Goal: Transaction & Acquisition: Purchase product/service

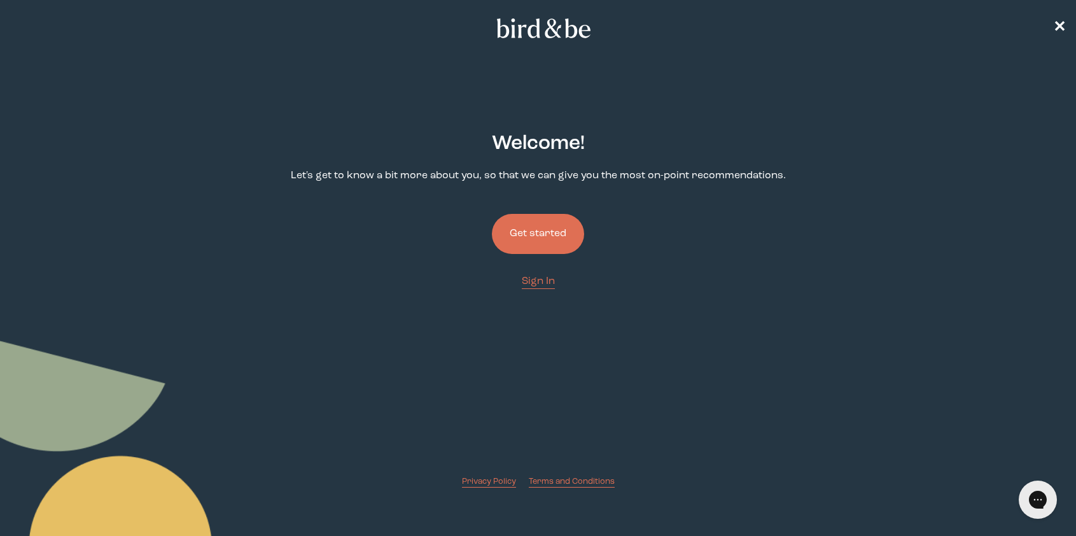
click at [535, 227] on button "Get started" at bounding box center [538, 234] width 92 height 40
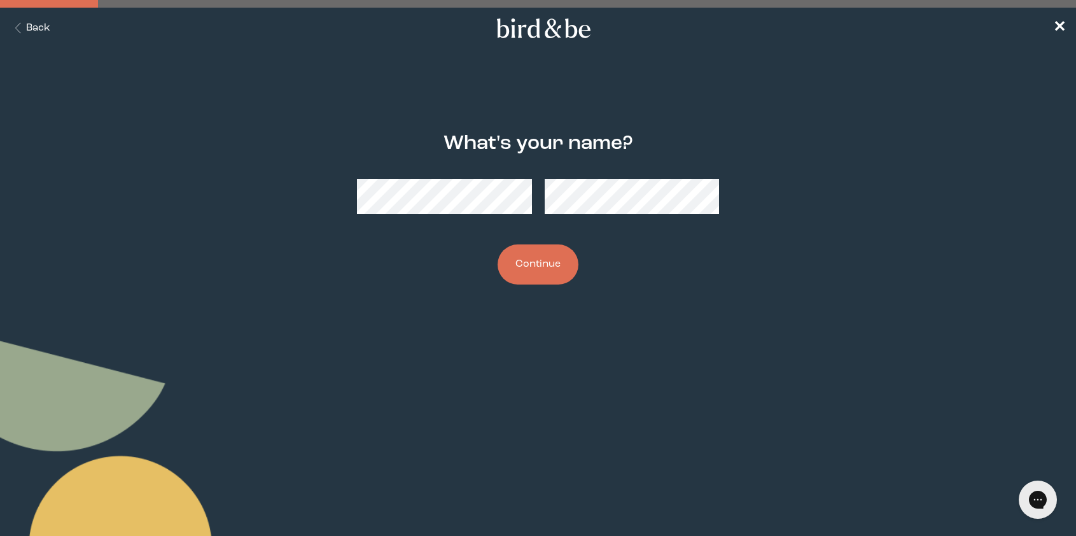
click at [529, 269] on button "Continue" at bounding box center [538, 264] width 81 height 40
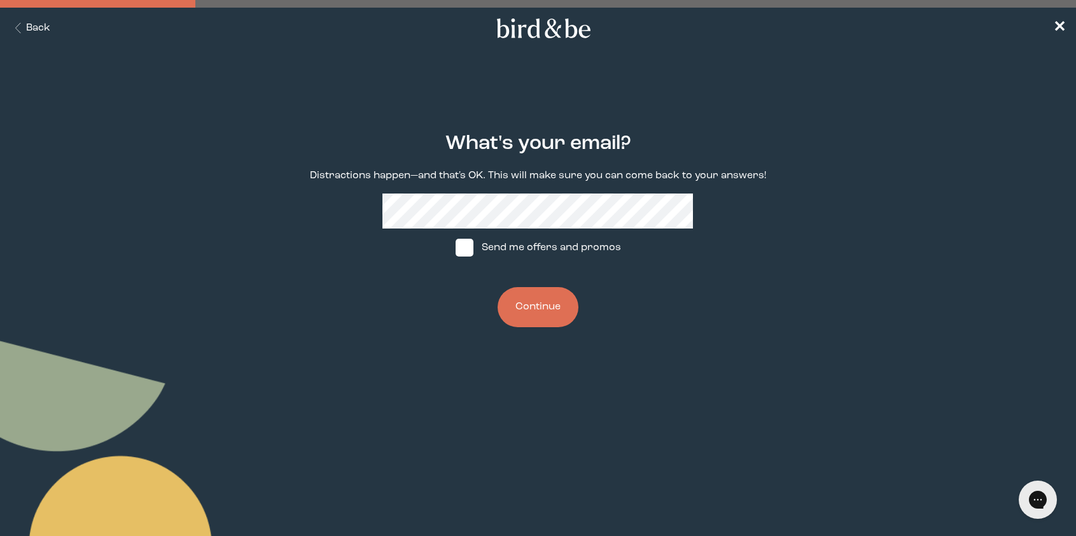
click at [535, 300] on button "Continue" at bounding box center [538, 307] width 81 height 40
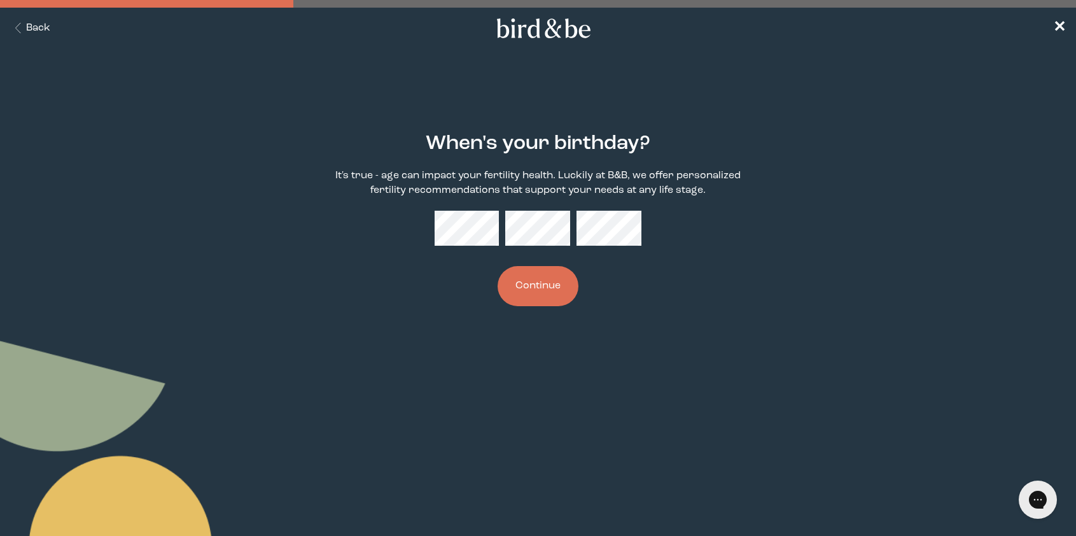
click at [528, 280] on button "Continue" at bounding box center [538, 286] width 81 height 40
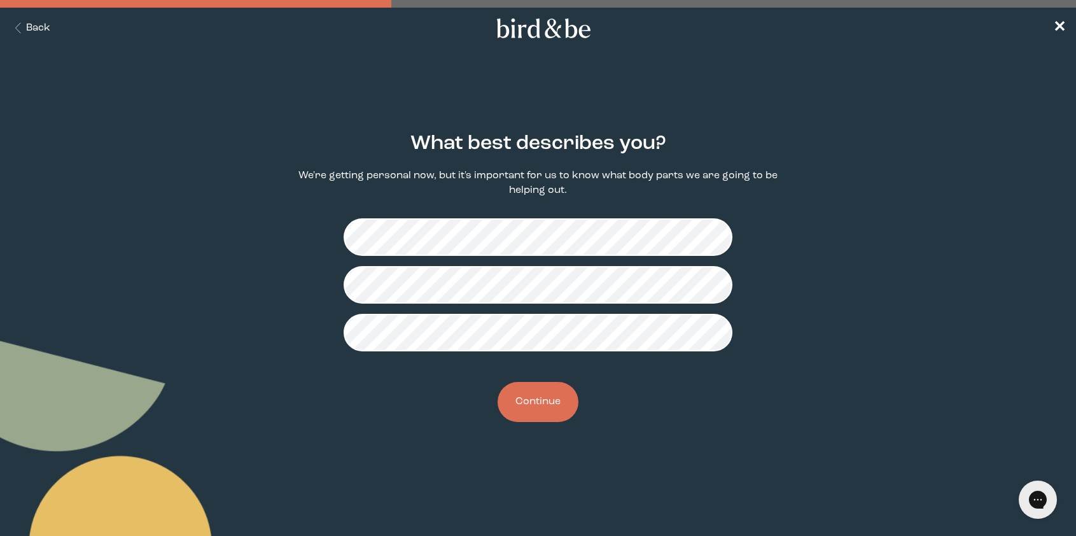
click at [540, 403] on button "Continue" at bounding box center [538, 402] width 81 height 40
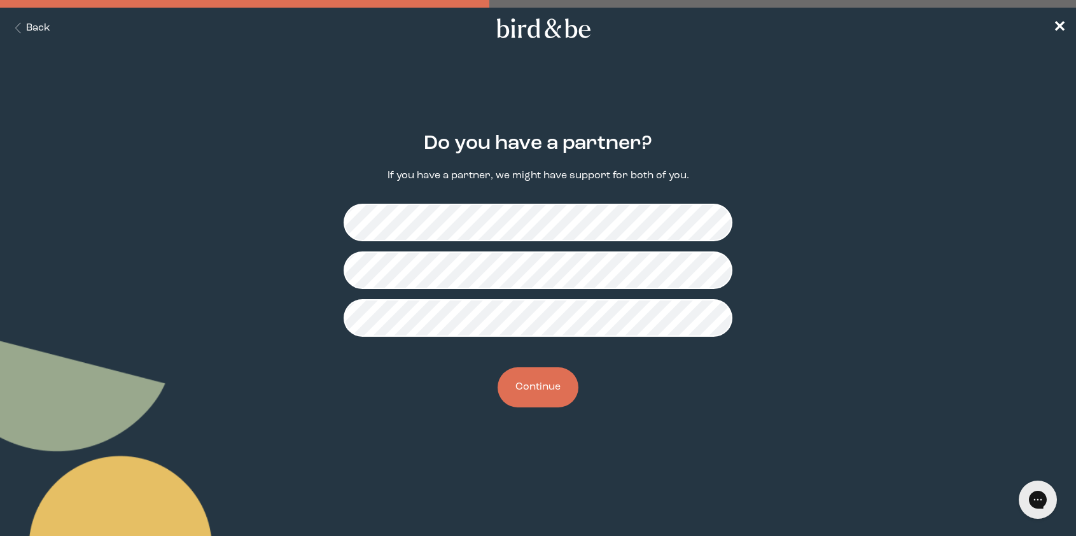
click at [548, 386] on button "Continue" at bounding box center [538, 387] width 81 height 40
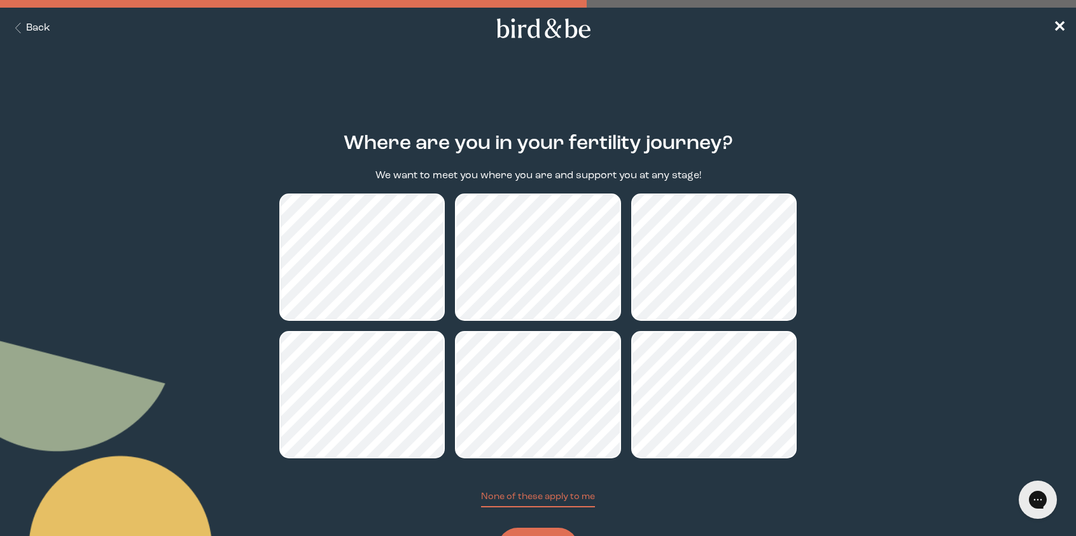
scroll to position [63, 0]
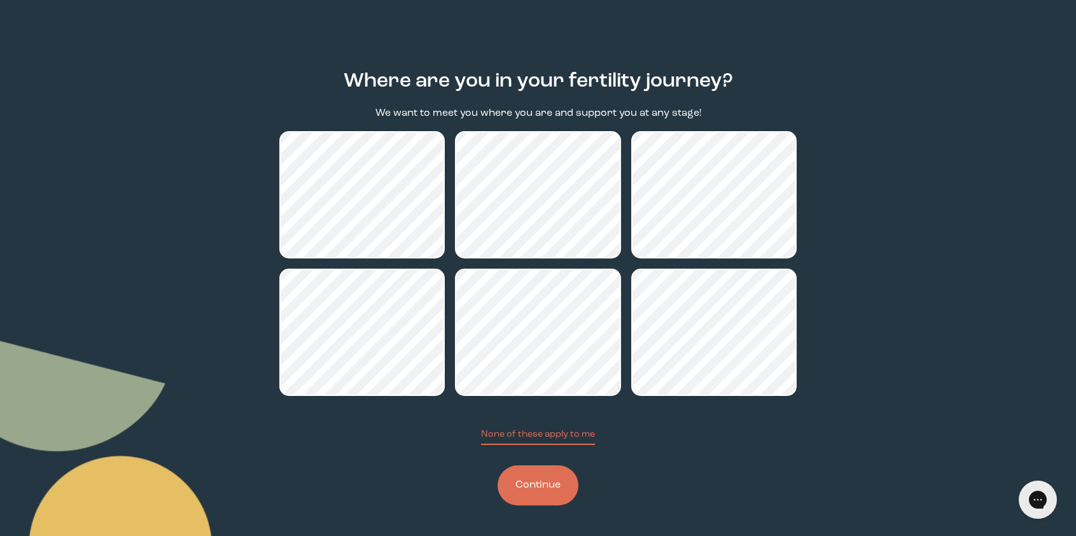
click at [542, 489] on button "Continue" at bounding box center [538, 485] width 81 height 40
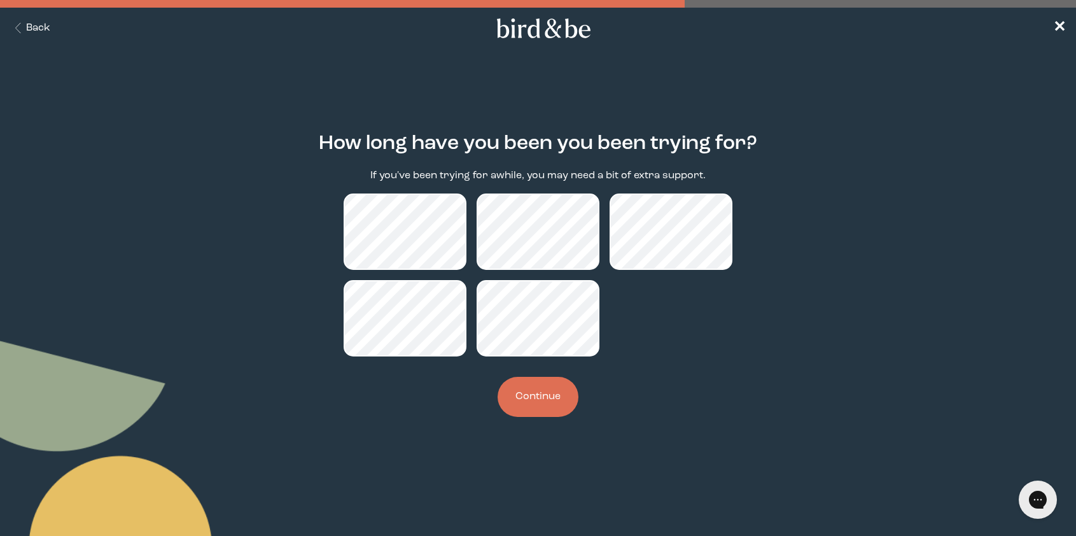
click at [562, 394] on button "Continue" at bounding box center [538, 397] width 81 height 40
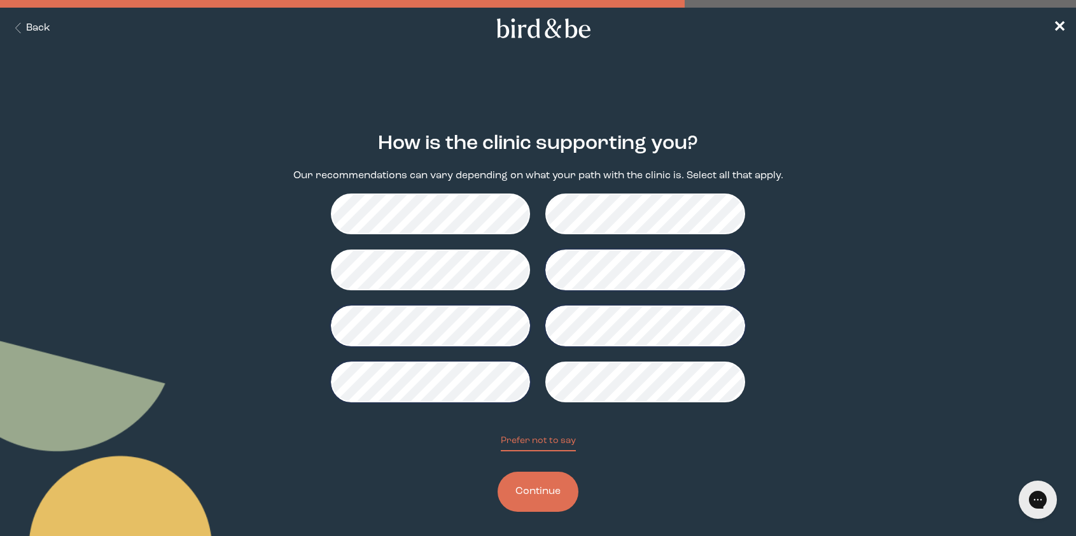
click at [543, 513] on div "How is the clinic supporting you? Our recommendations can vary depending on wha…" at bounding box center [538, 323] width 518 height 420
click at [548, 502] on button "Continue" at bounding box center [538, 492] width 81 height 40
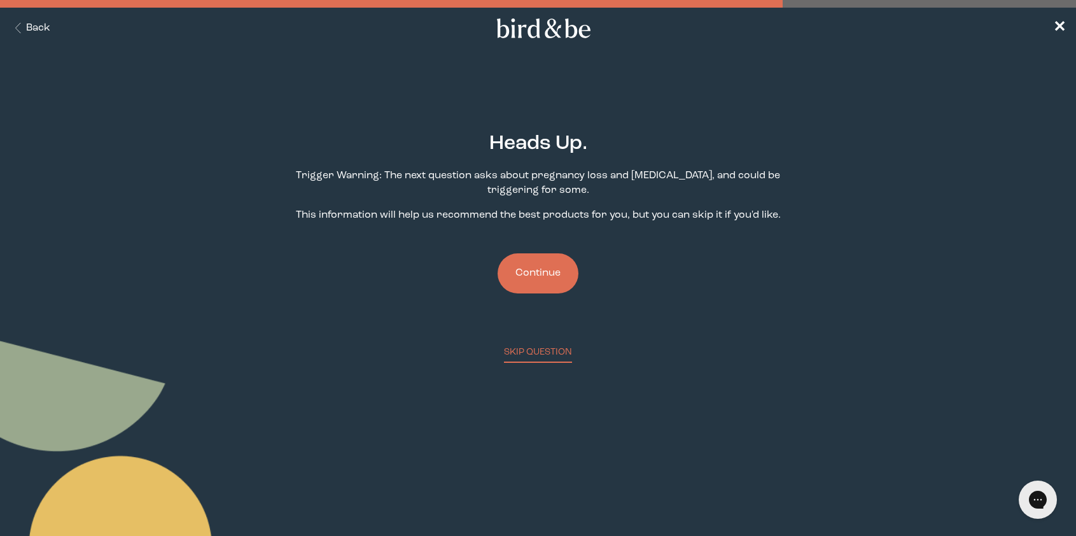
click at [531, 273] on button "Continue" at bounding box center [538, 273] width 81 height 40
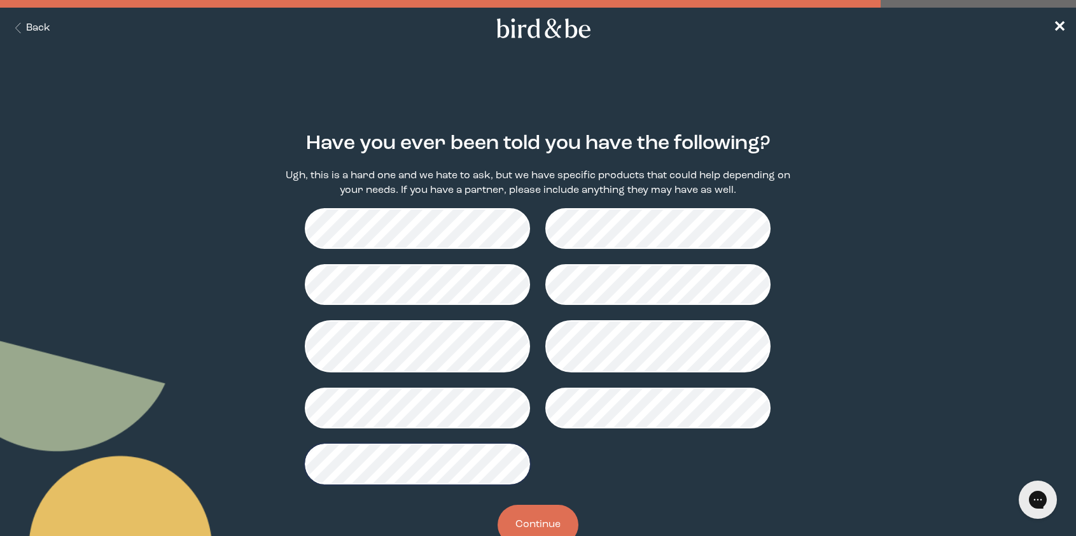
click at [514, 515] on button "Continue" at bounding box center [538, 525] width 81 height 40
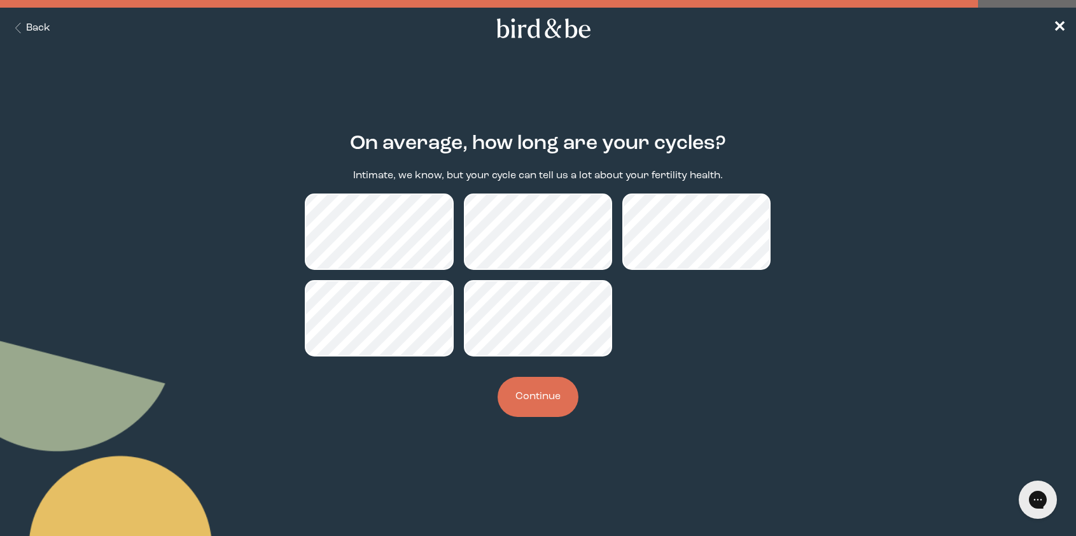
click at [536, 407] on button "Continue" at bounding box center [538, 397] width 81 height 40
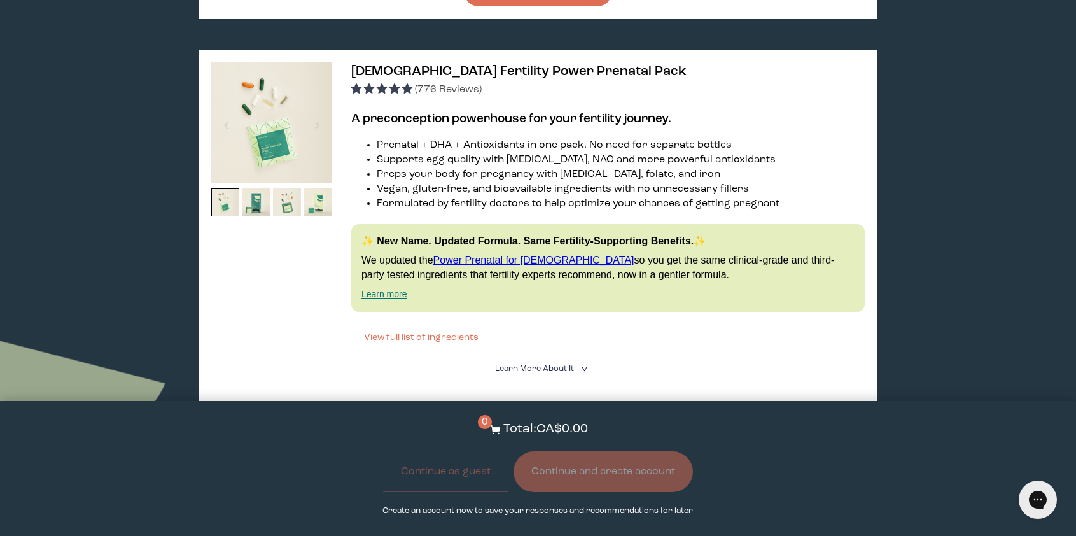
scroll to position [1311, 0]
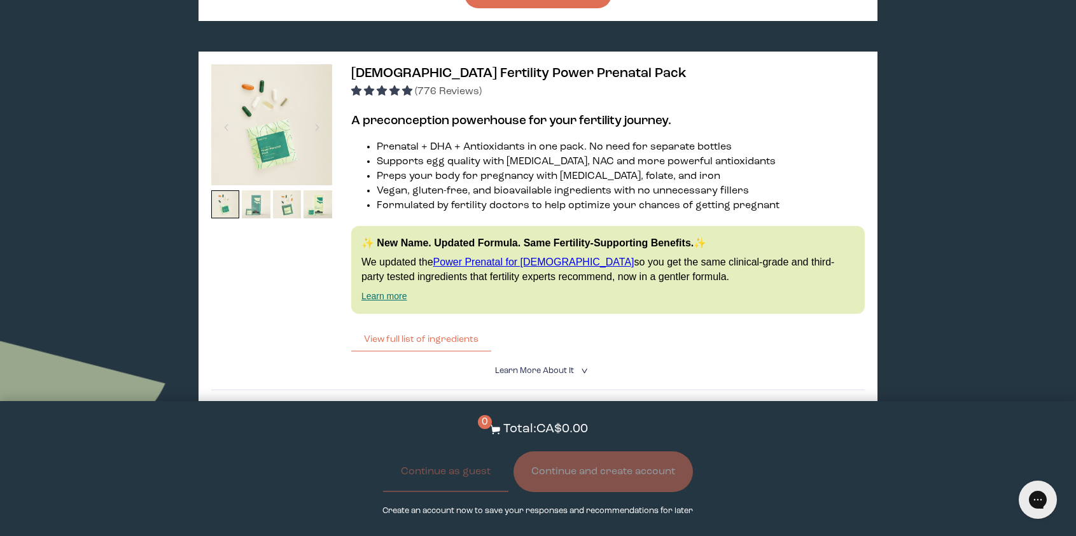
click at [254, 209] on img at bounding box center [256, 204] width 29 height 29
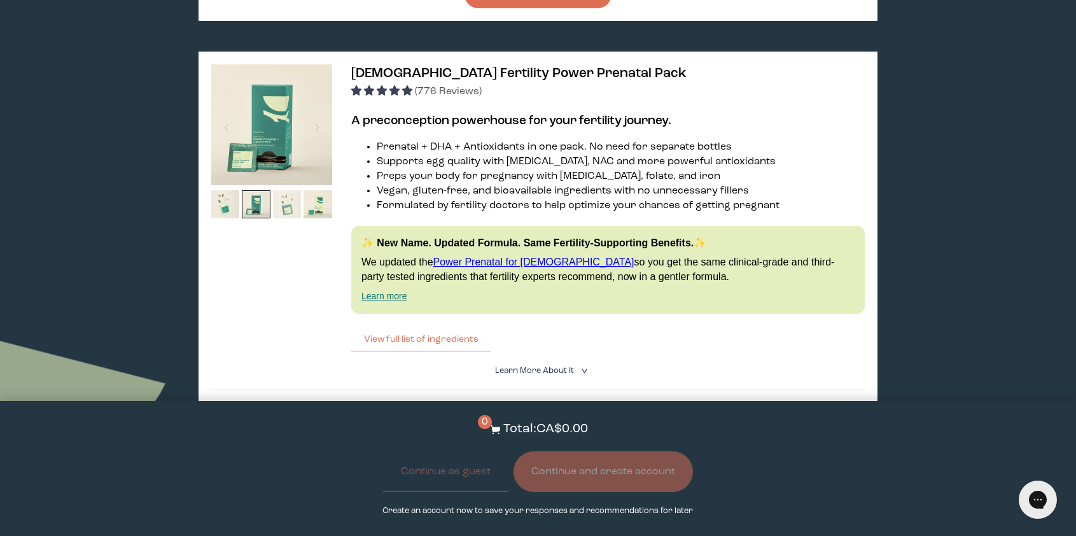
click at [278, 209] on img at bounding box center [287, 204] width 29 height 29
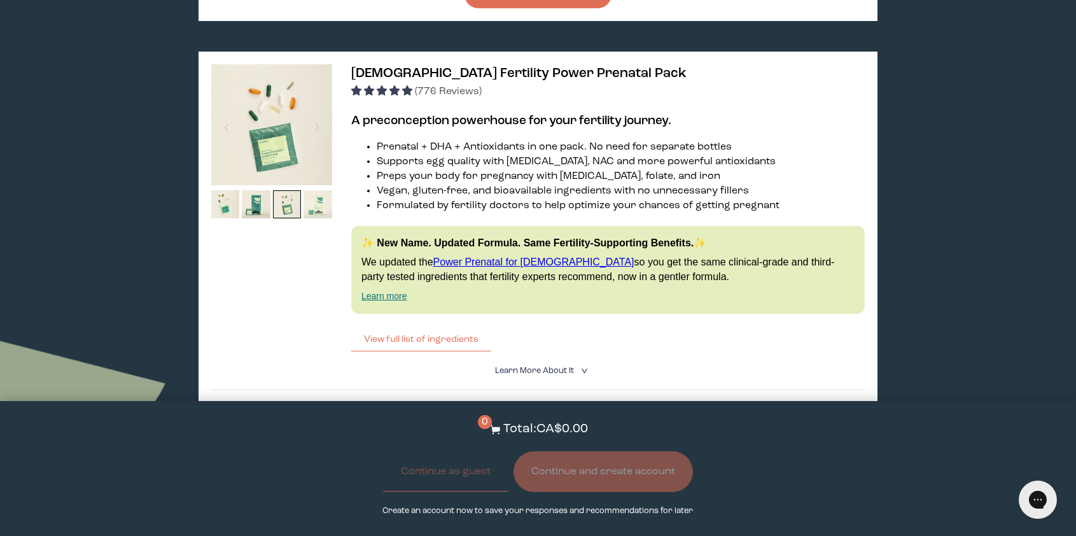
click at [314, 204] on img at bounding box center [318, 204] width 29 height 29
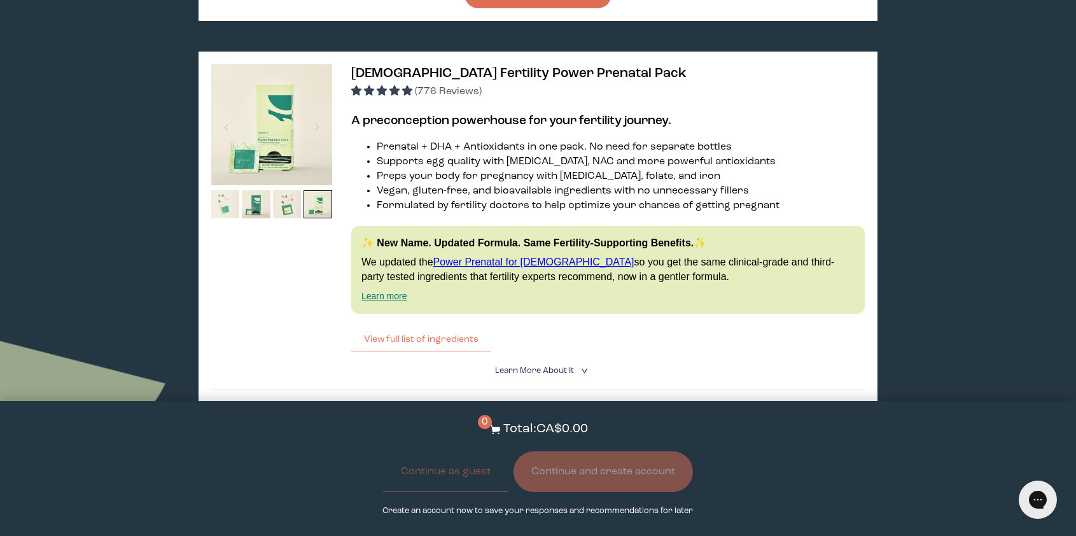
click at [232, 205] on img at bounding box center [225, 204] width 29 height 29
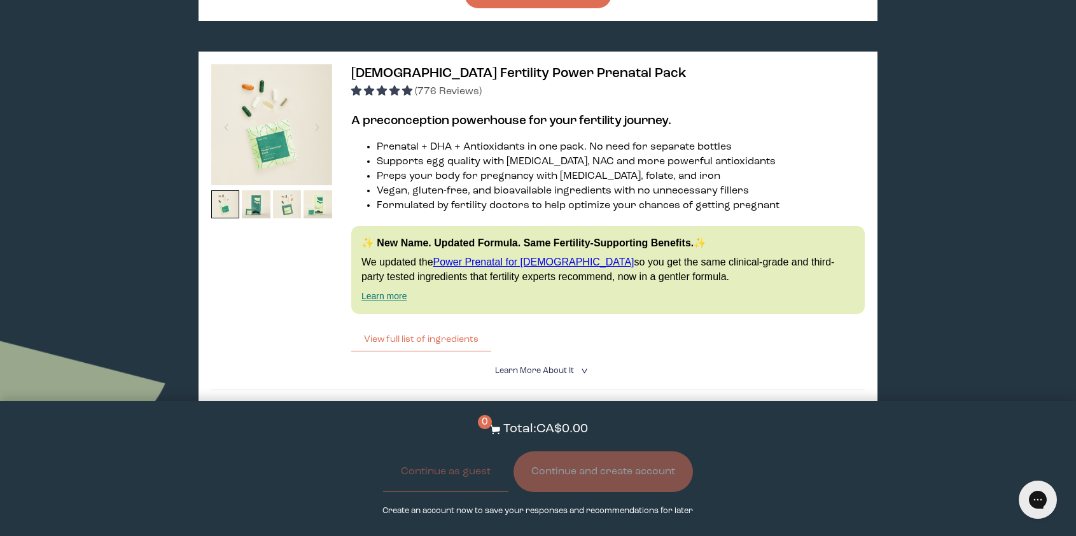
click at [249, 113] on img at bounding box center [271, 124] width 121 height 121
click at [408, 73] on span "[DEMOGRAPHIC_DATA] Fertility Power Prenatal Pack" at bounding box center [518, 73] width 335 height 13
click at [533, 367] on span "Learn More About it" at bounding box center [534, 371] width 79 height 8
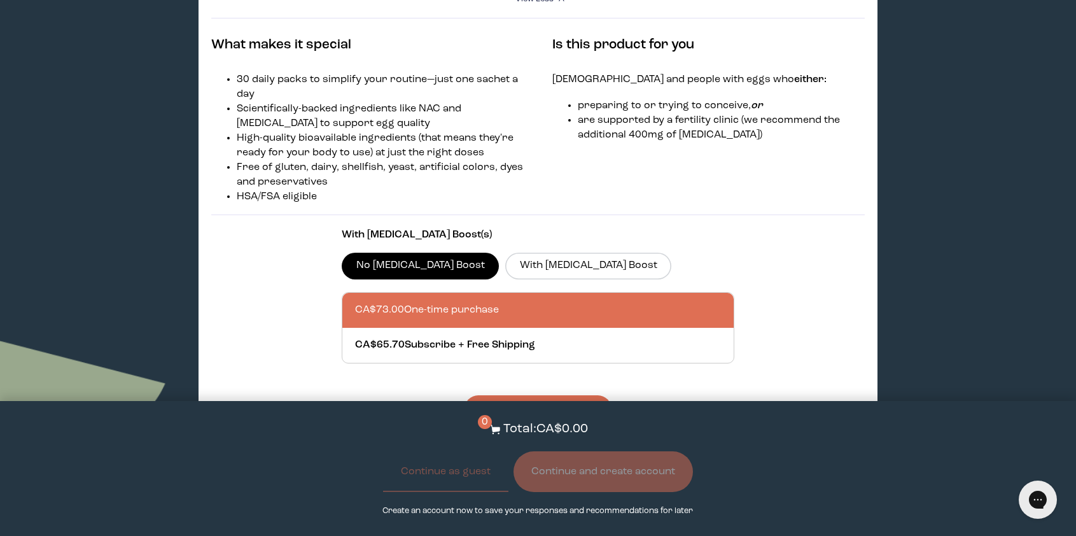
scroll to position [1684, 0]
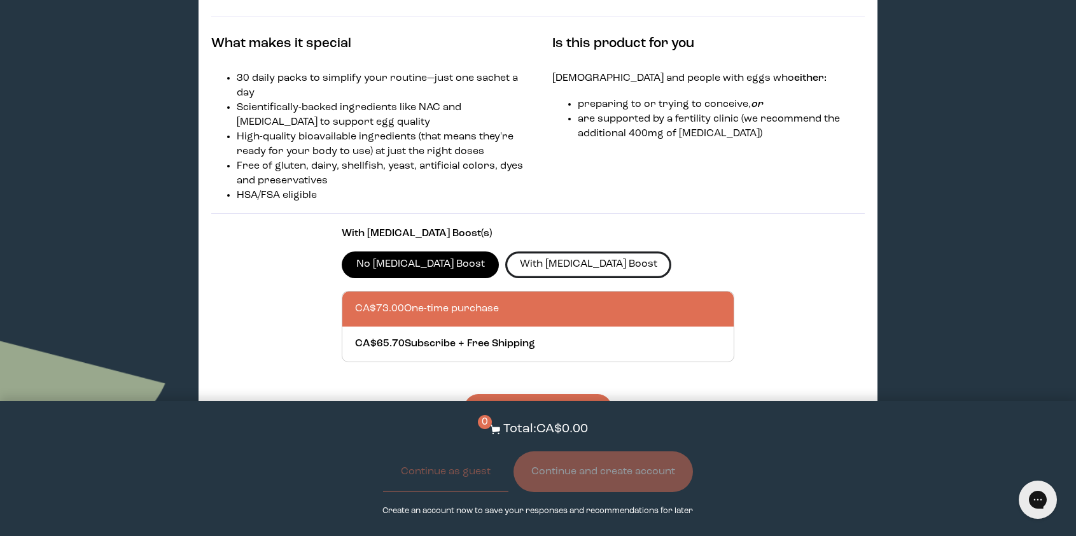
click at [528, 265] on label "With [MEDICAL_DATA] Boost" at bounding box center [588, 264] width 166 height 27
click at [0, 0] on input "With [MEDICAL_DATA] Boost" at bounding box center [0, 0] width 0 height 0
click at [406, 263] on label "No [MEDICAL_DATA] Boost" at bounding box center [420, 264] width 157 height 27
click at [0, 0] on input "No [MEDICAL_DATA] Boost" at bounding box center [0, 0] width 0 height 0
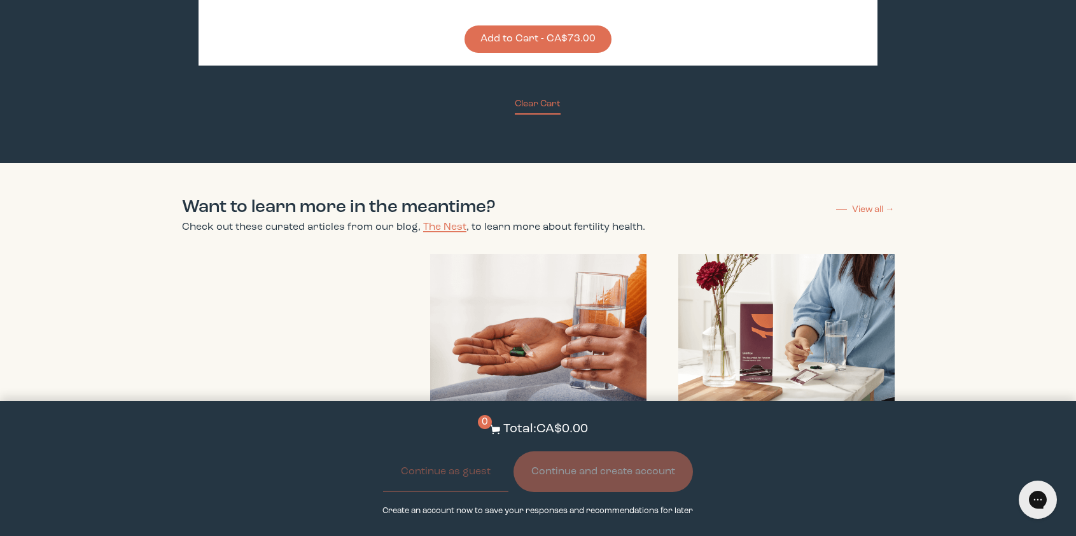
scroll to position [2051, 0]
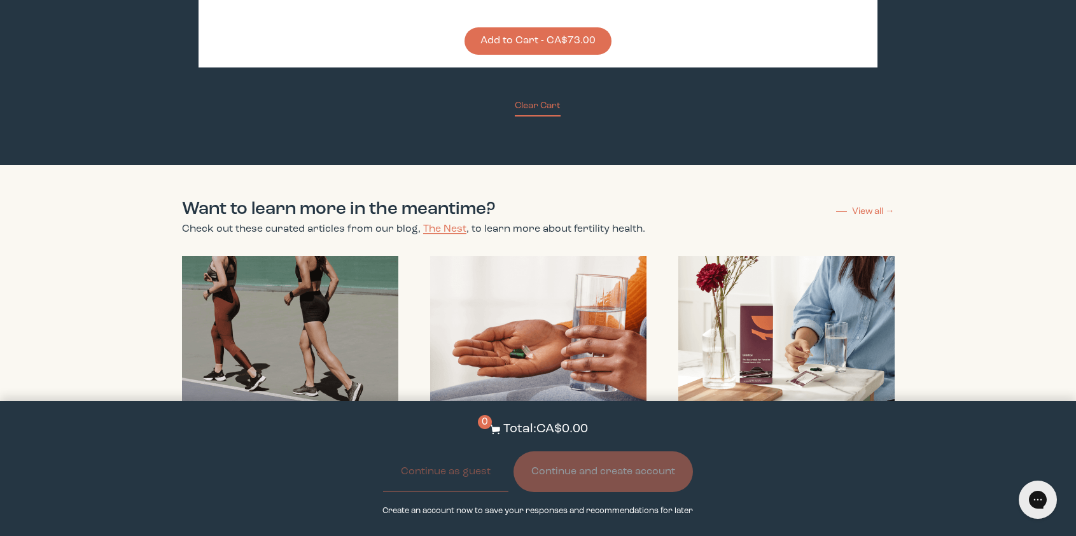
click at [341, 260] on img at bounding box center [290, 335] width 216 height 159
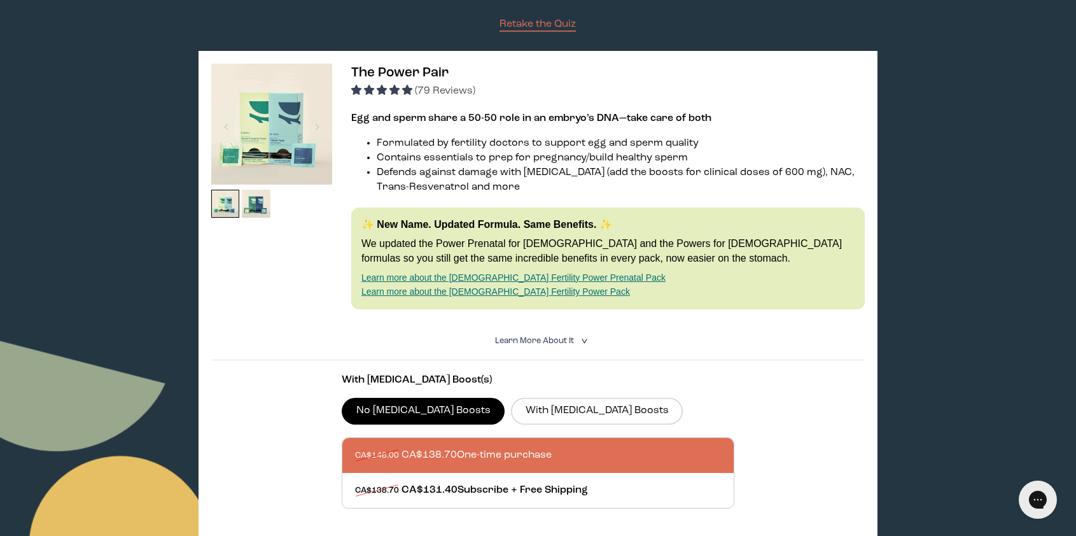
scroll to position [0, 0]
